Goal: Task Accomplishment & Management: Complete application form

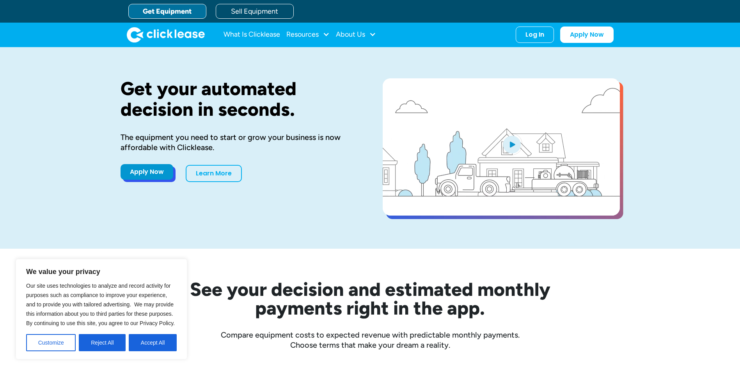
click at [147, 174] on link "Apply Now" at bounding box center [147, 172] width 53 height 16
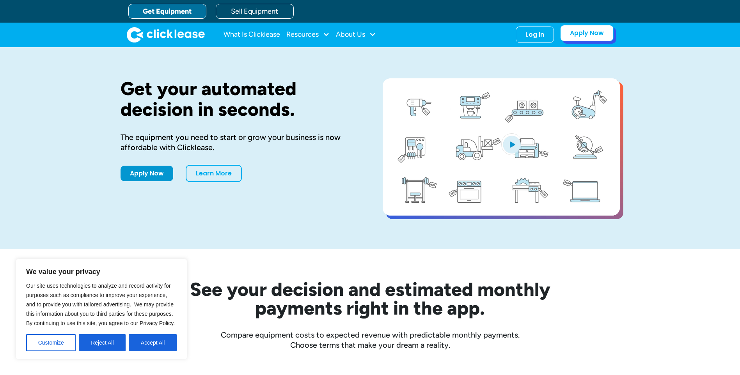
click at [581, 34] on link "Apply Now" at bounding box center [586, 33] width 53 height 16
